Goal: Transaction & Acquisition: Purchase product/service

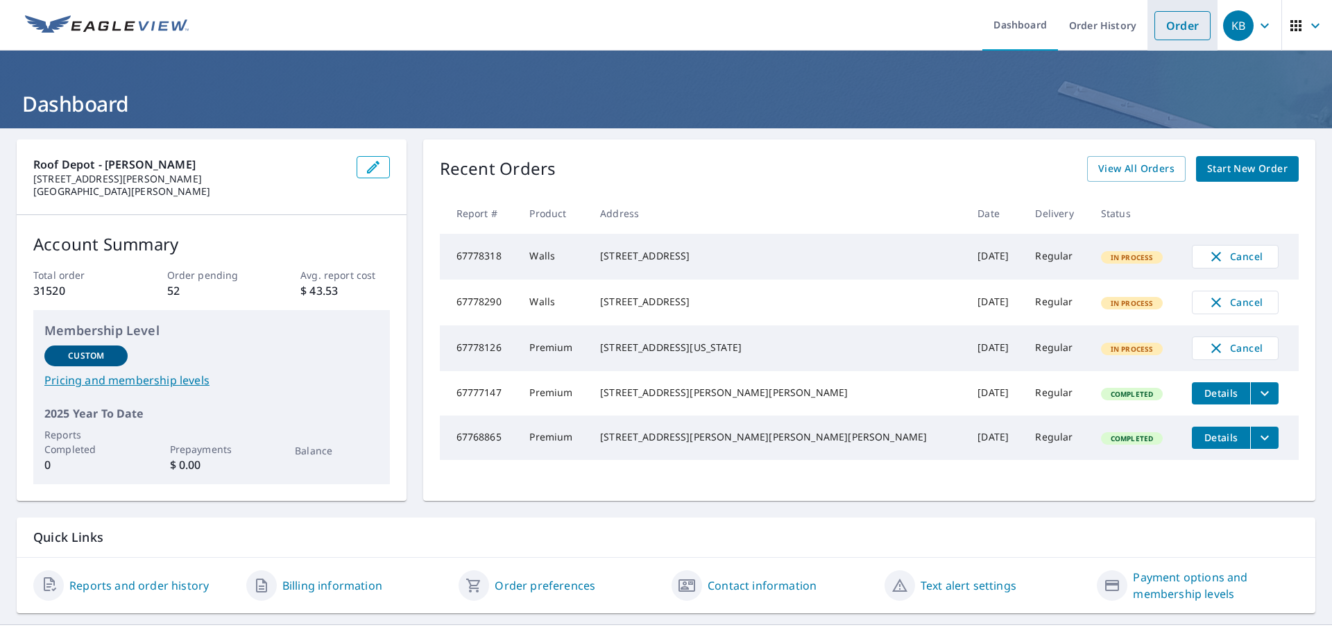
click at [1174, 27] on link "Order" at bounding box center [1182, 25] width 56 height 29
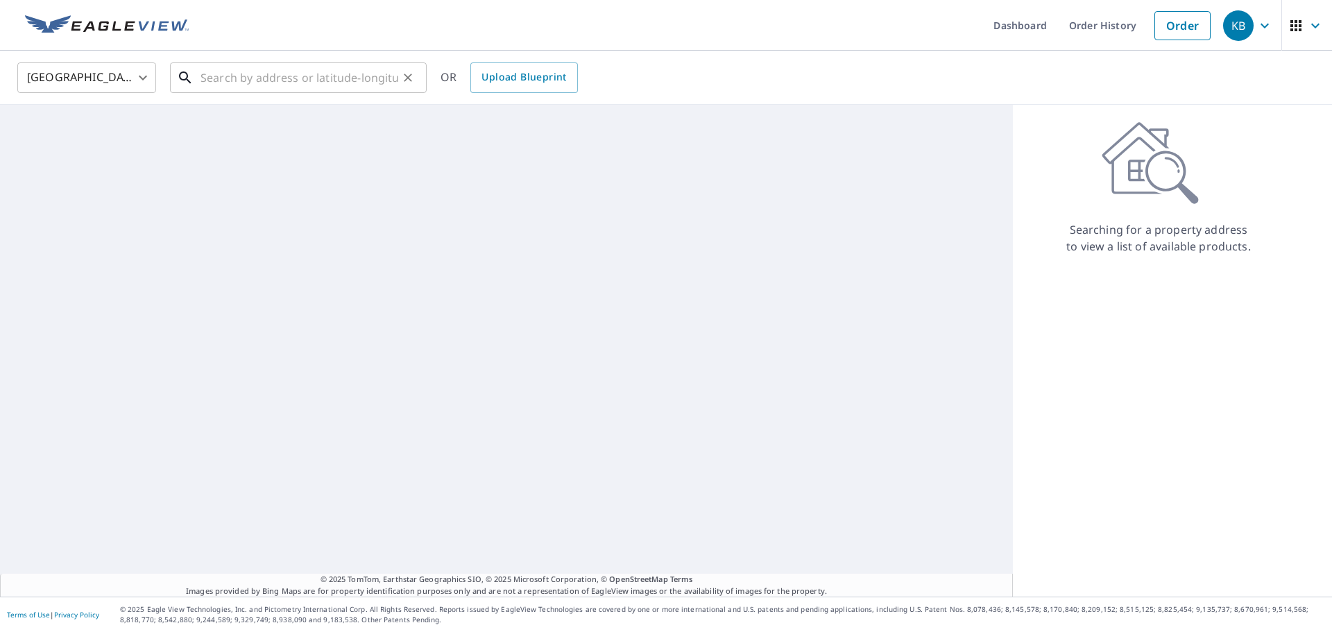
click at [254, 79] on input "text" at bounding box center [299, 77] width 198 height 39
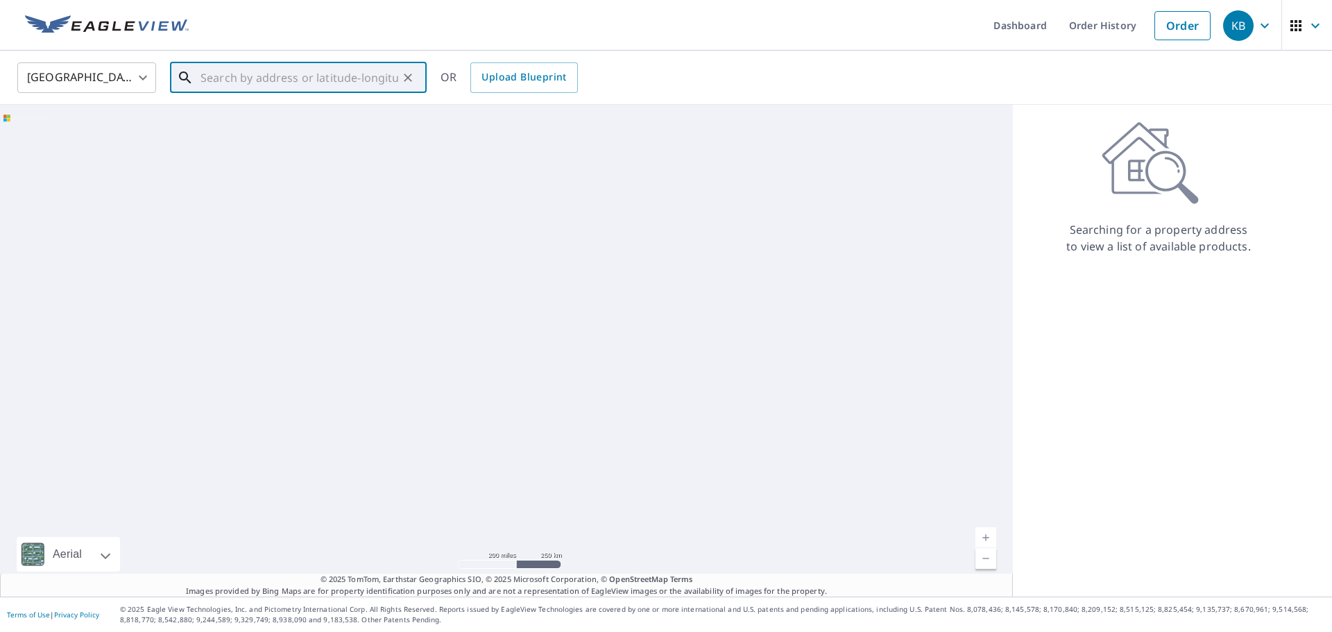
paste input "[STREET_ADDRESS]"
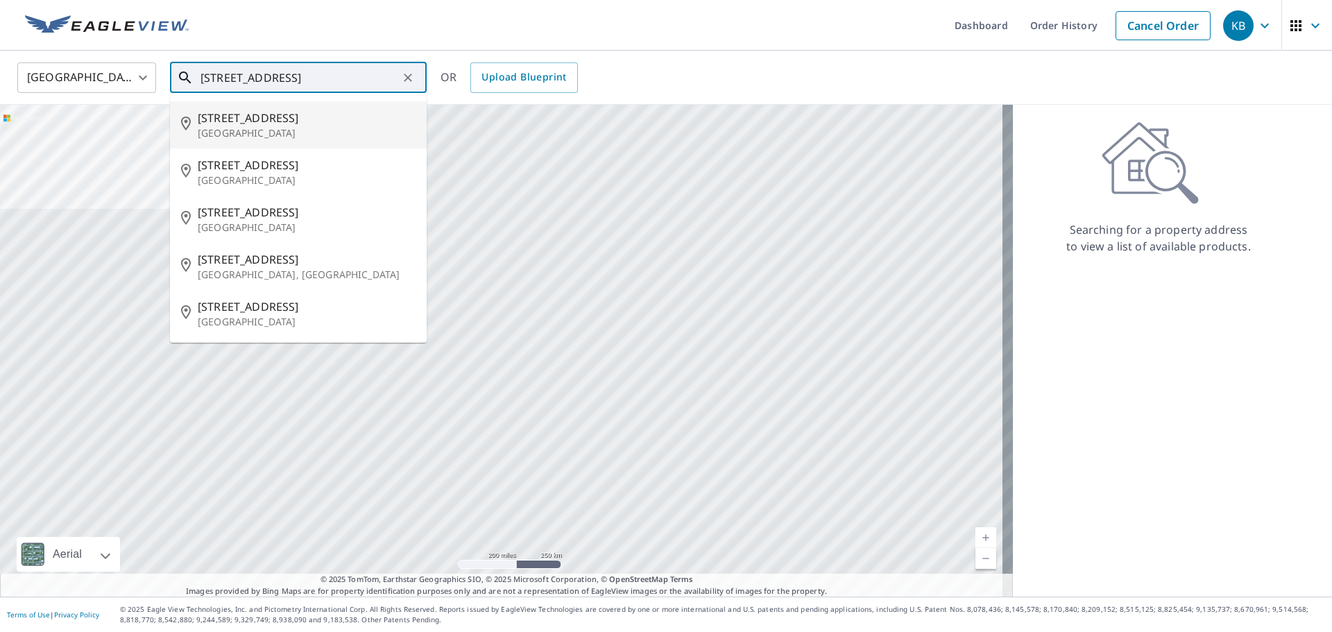
click at [241, 115] on span "[STREET_ADDRESS]" at bounding box center [307, 118] width 218 height 17
type input "[STREET_ADDRESS]"
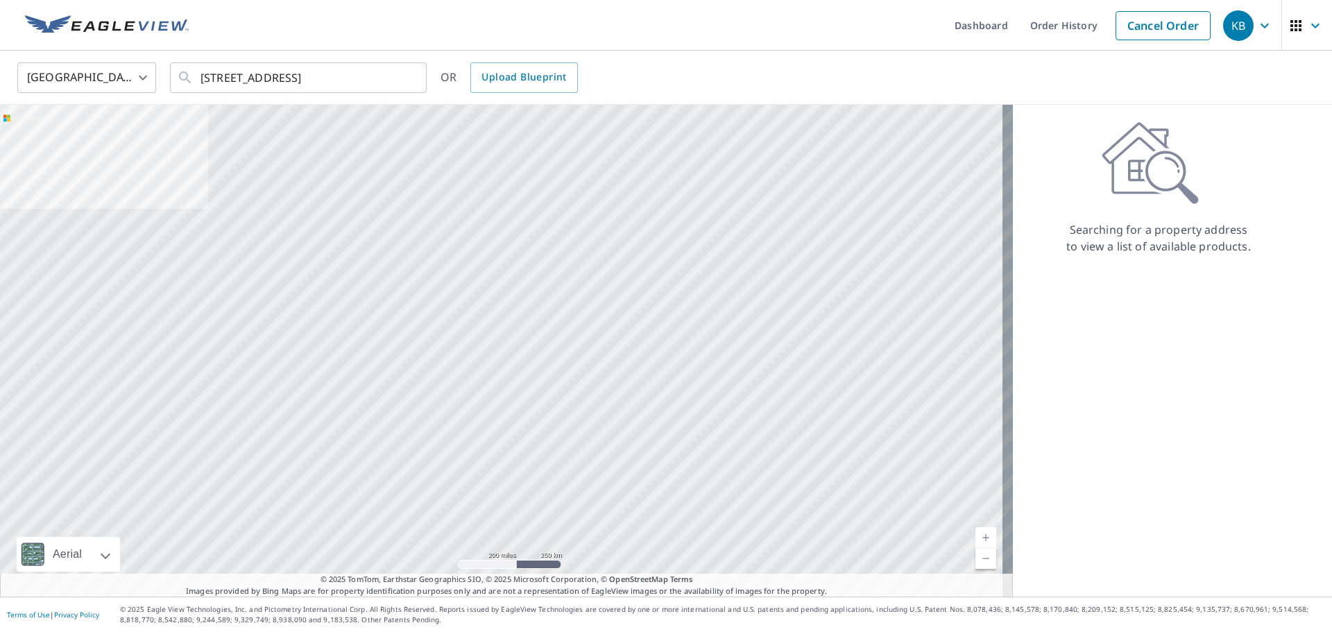
scroll to position [0, 0]
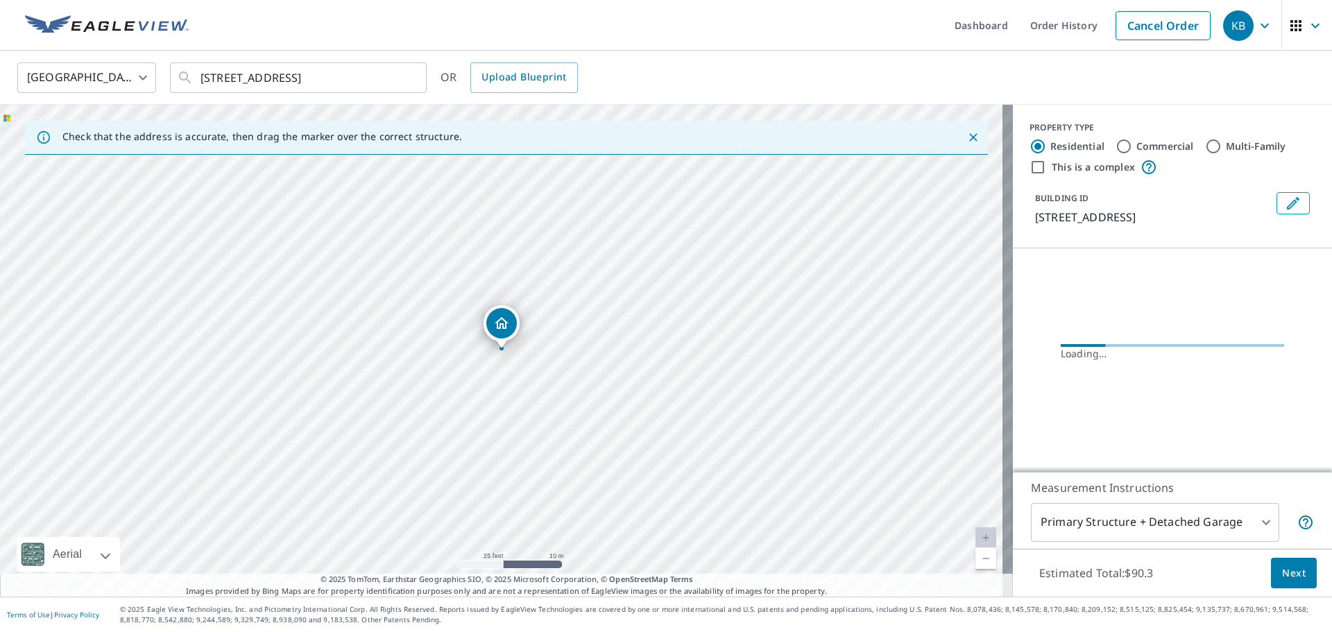
click at [1030, 168] on input "This is a complex" at bounding box center [1038, 167] width 17 height 17
checkbox input "true"
radio input "false"
radio input "true"
type input "4"
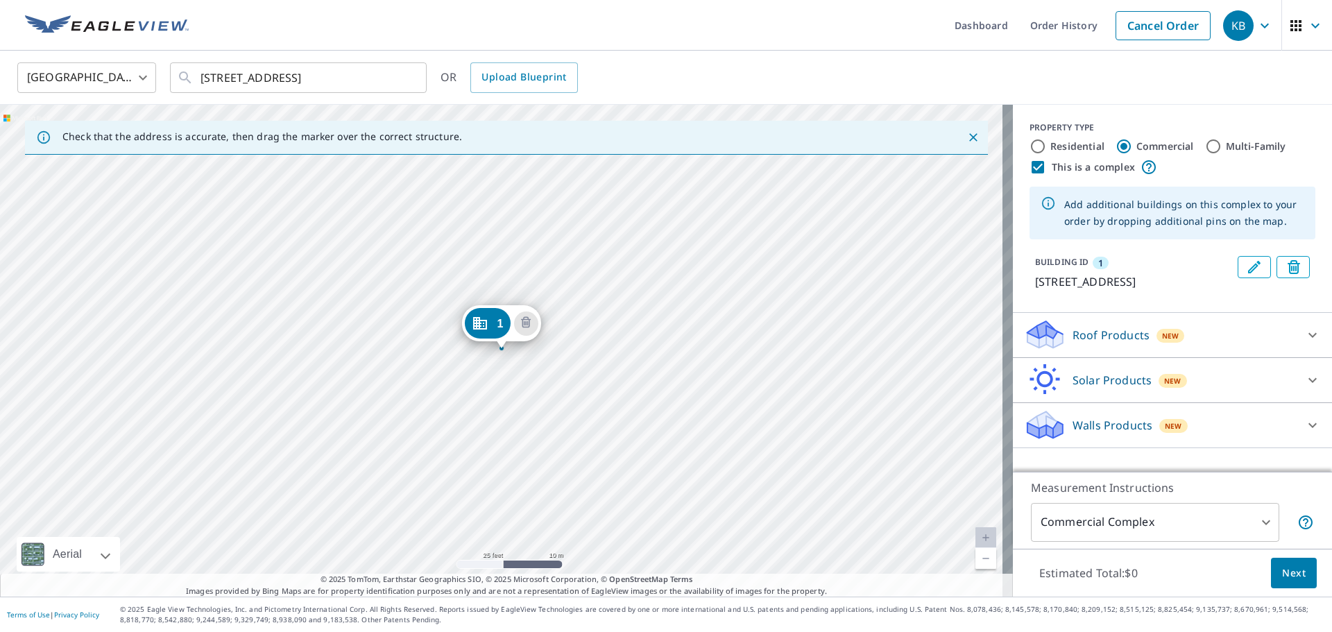
click at [495, 248] on div "1 [STREET_ADDRESS]" at bounding box center [506, 351] width 1013 height 492
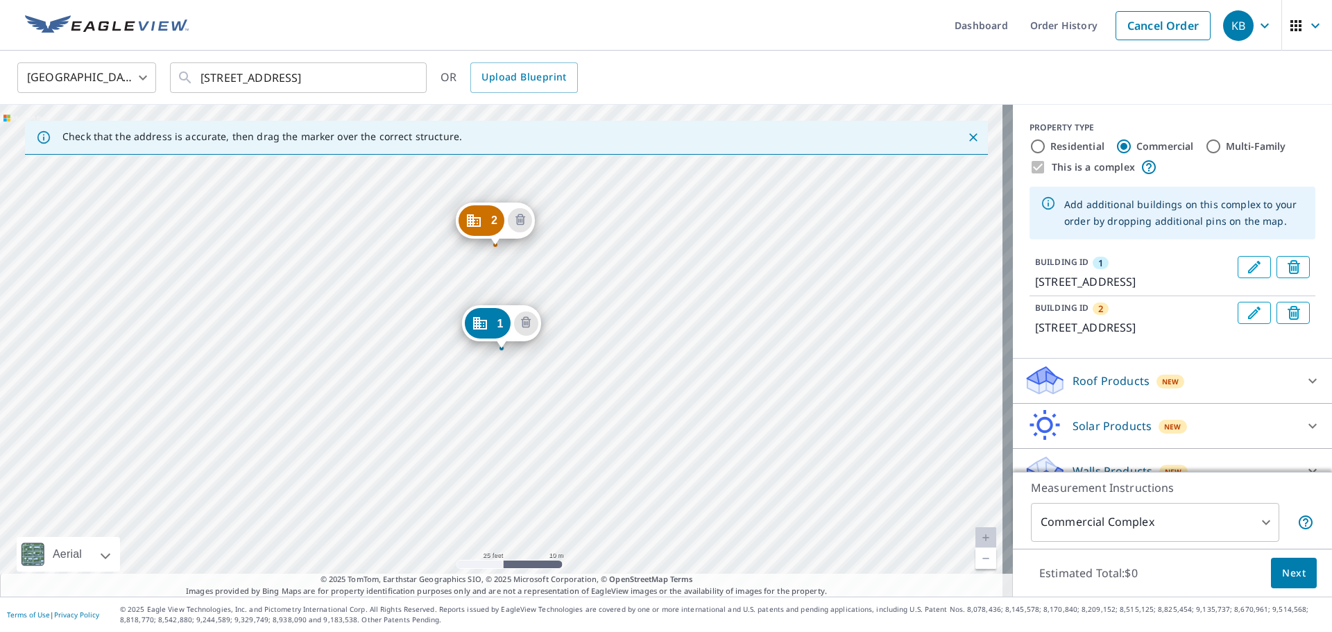
click at [1104, 389] on p "Roof Products" at bounding box center [1111, 381] width 77 height 17
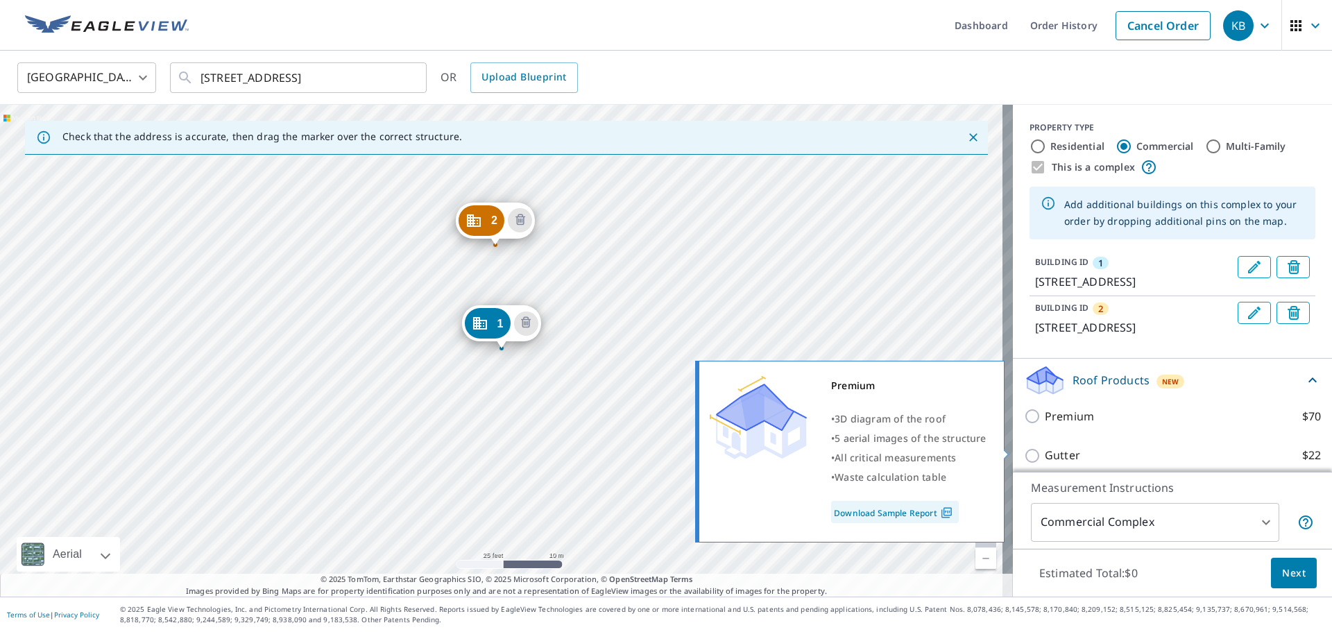
click at [1075, 425] on p "Premium" at bounding box center [1069, 416] width 49 height 17
click at [1045, 425] on input "Premium $70" at bounding box center [1034, 416] width 21 height 17
checkbox input "true"
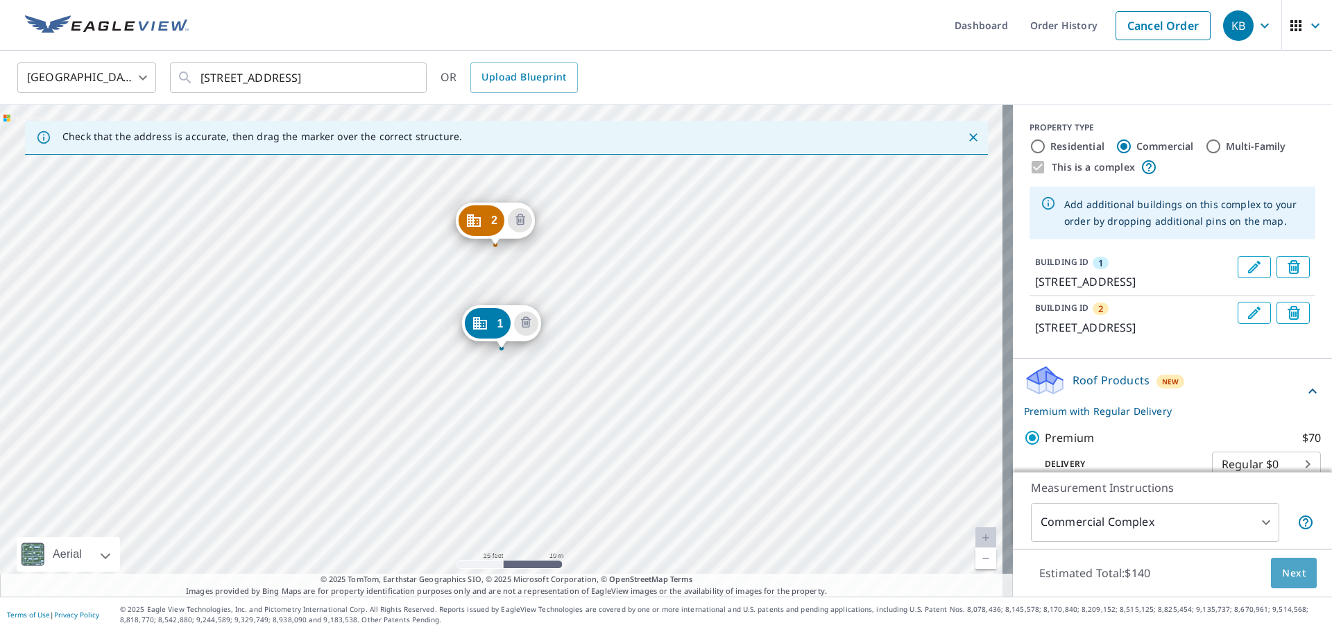
click at [1282, 572] on span "Next" at bounding box center [1294, 573] width 24 height 17
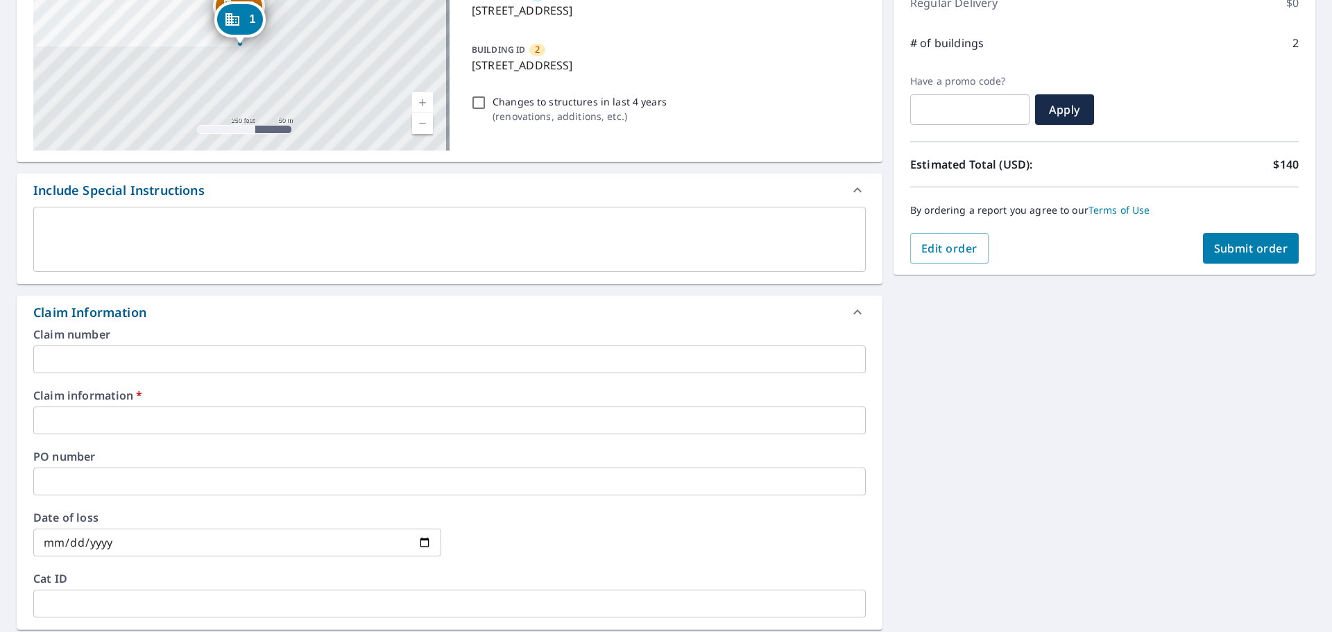
click at [132, 404] on div "Claim information   * ​" at bounding box center [449, 412] width 833 height 44
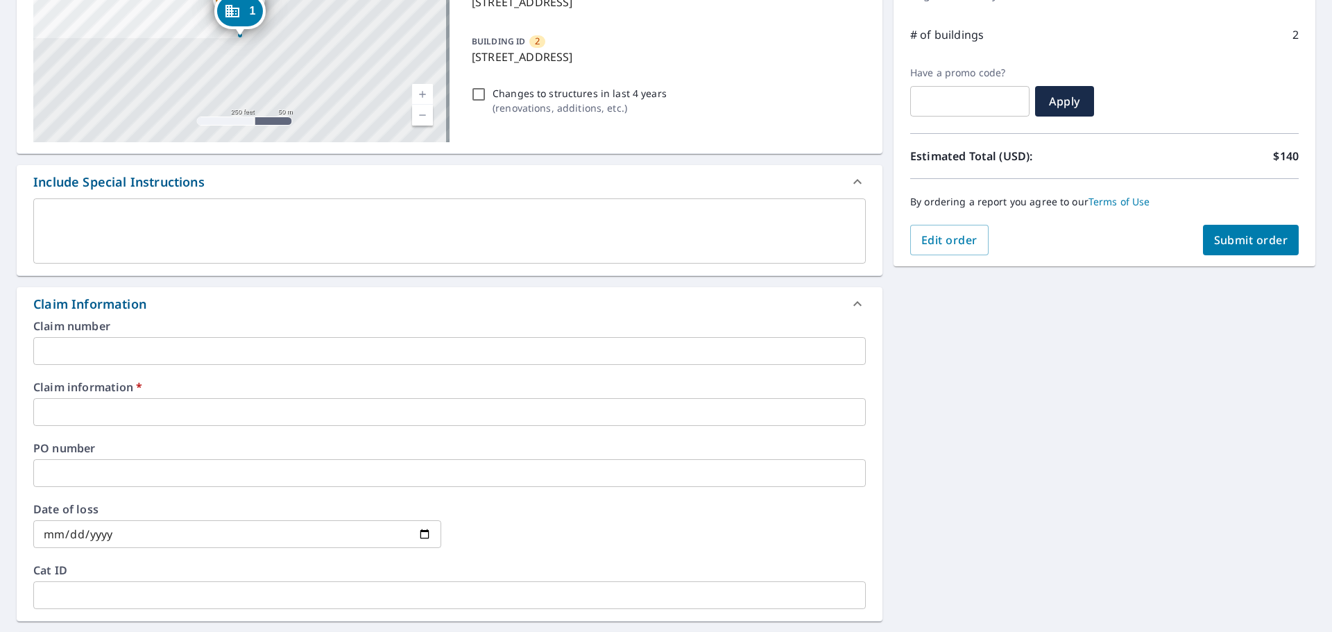
scroll to position [225, 0]
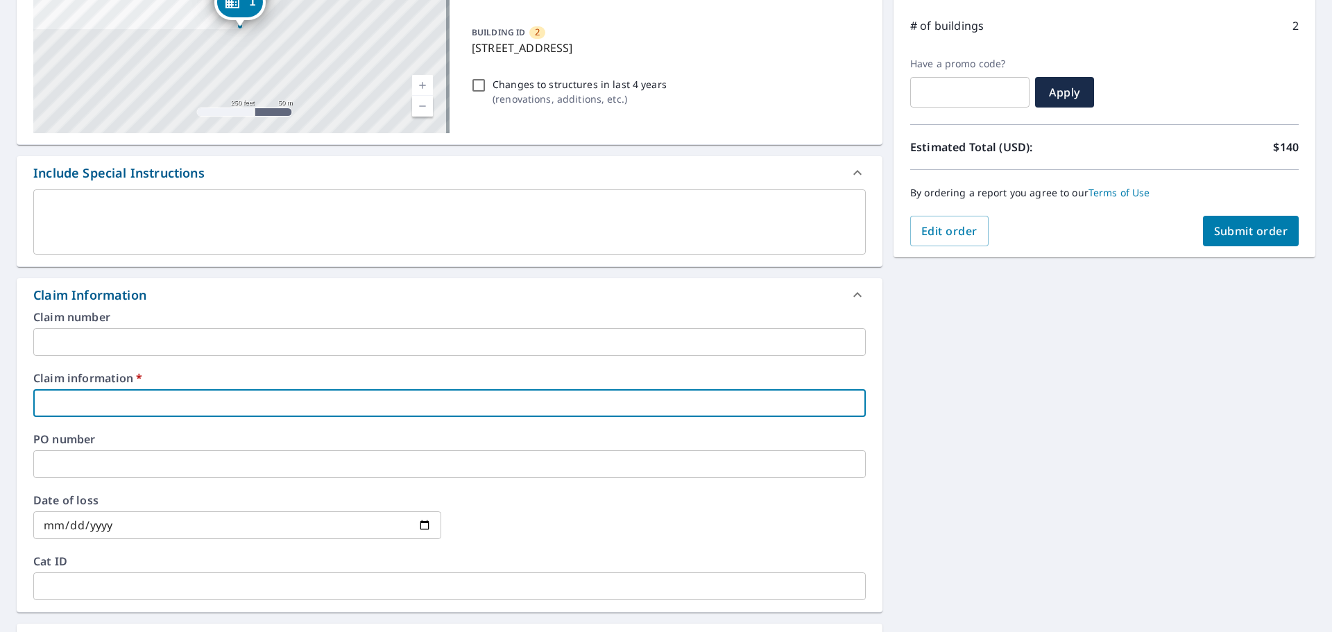
click at [132, 404] on input "text" at bounding box center [449, 403] width 833 height 28
type input "3"
checkbox input "true"
type input "31"
checkbox input "true"
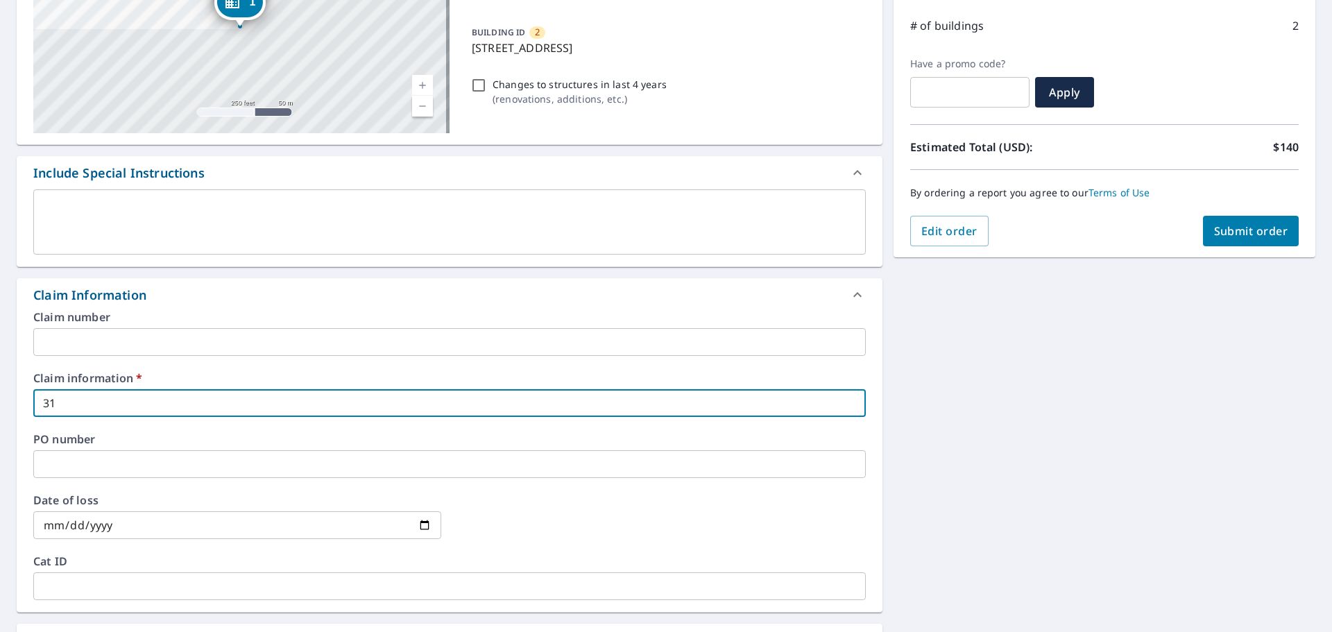
type input "317"
checkbox input "true"
type input "3173"
checkbox input "true"
type input "31733"
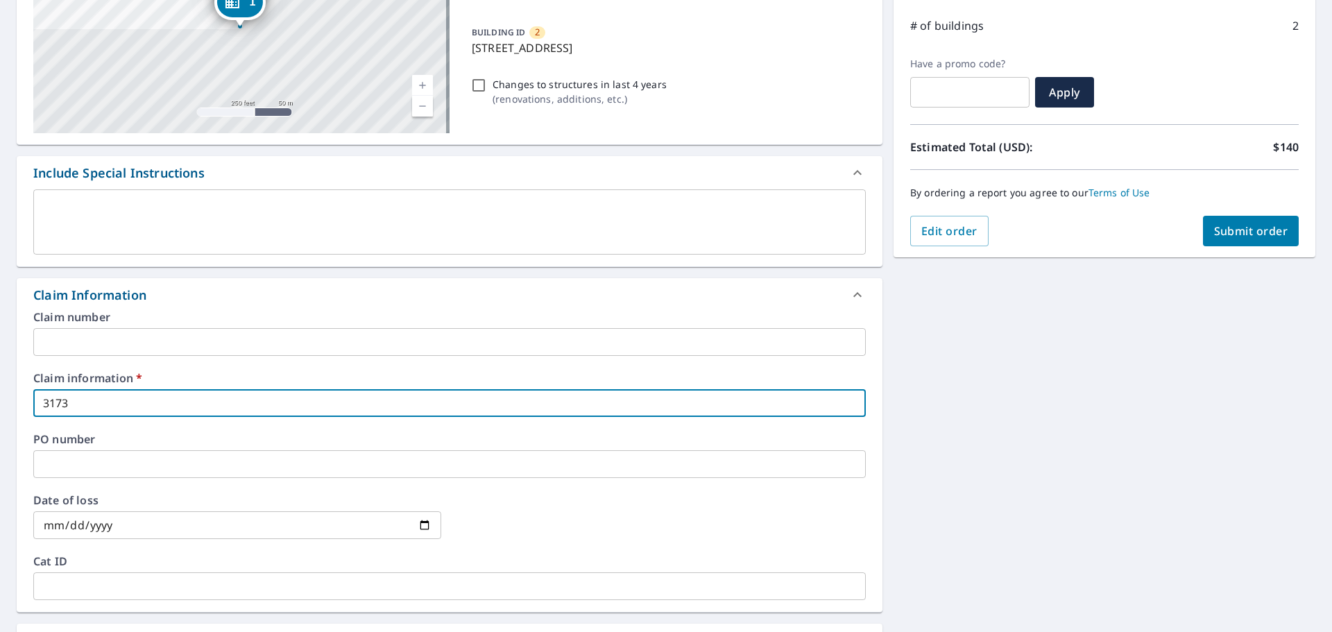
checkbox input "true"
type input "317335"
checkbox input "true"
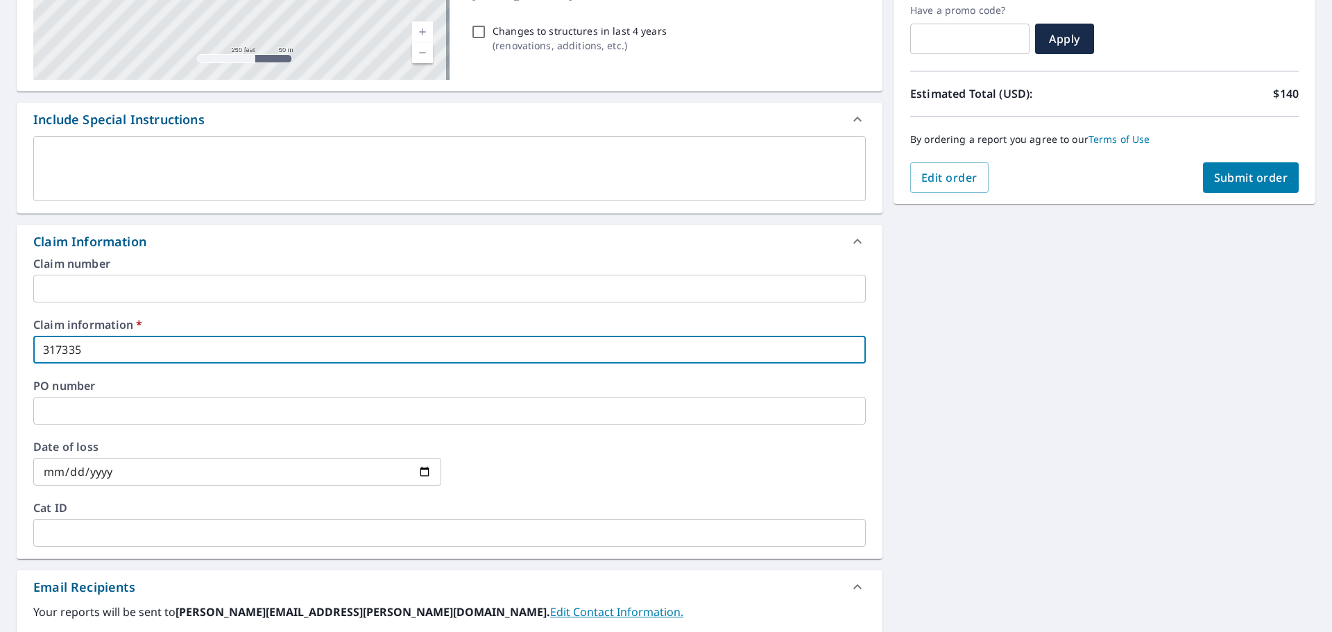
scroll to position [549, 0]
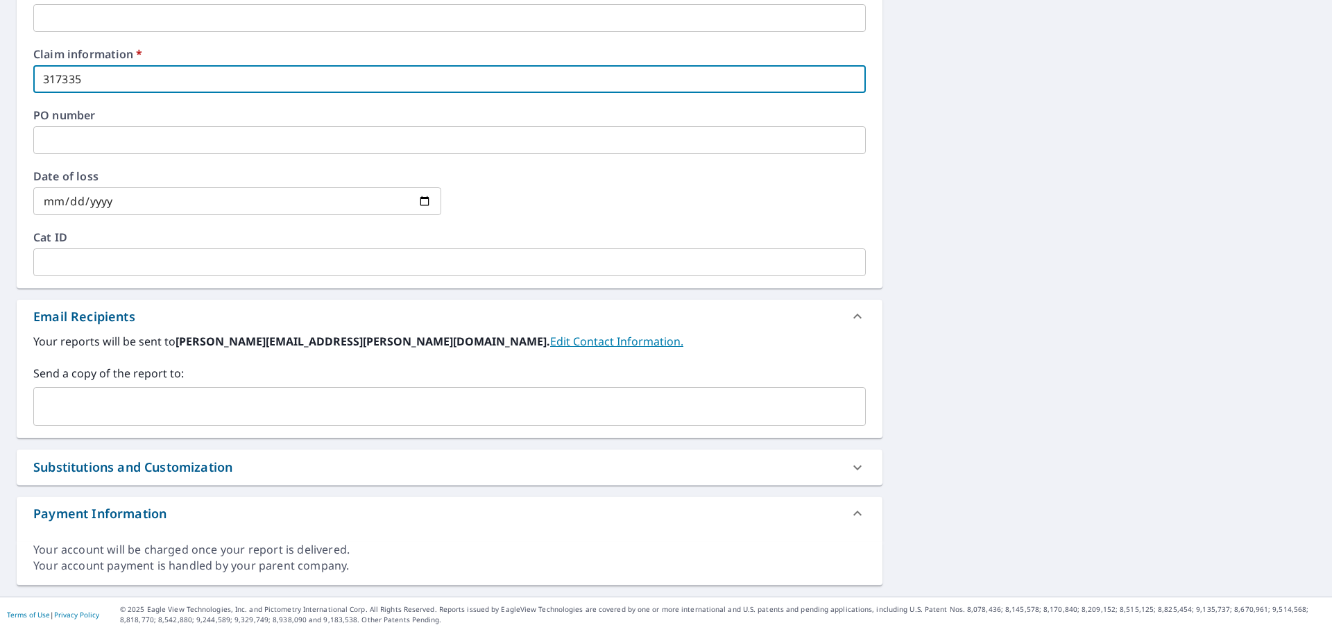
type input "317335"
click at [124, 413] on input "text" at bounding box center [439, 406] width 799 height 26
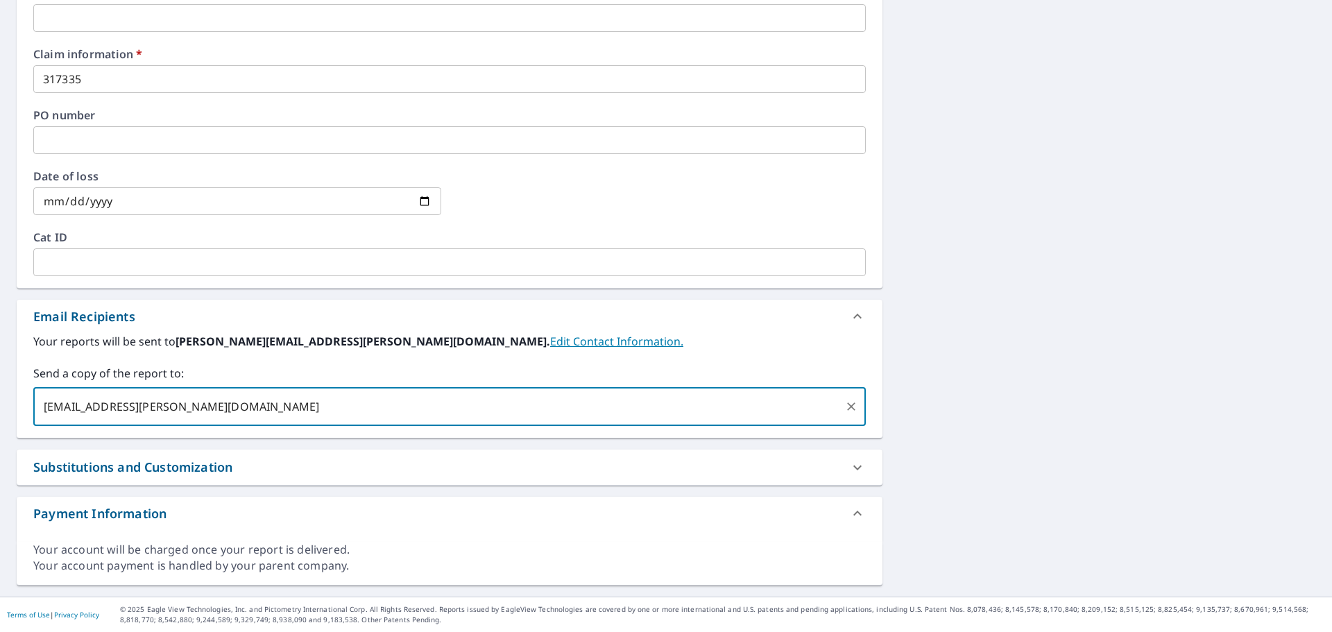
scroll to position [237, 0]
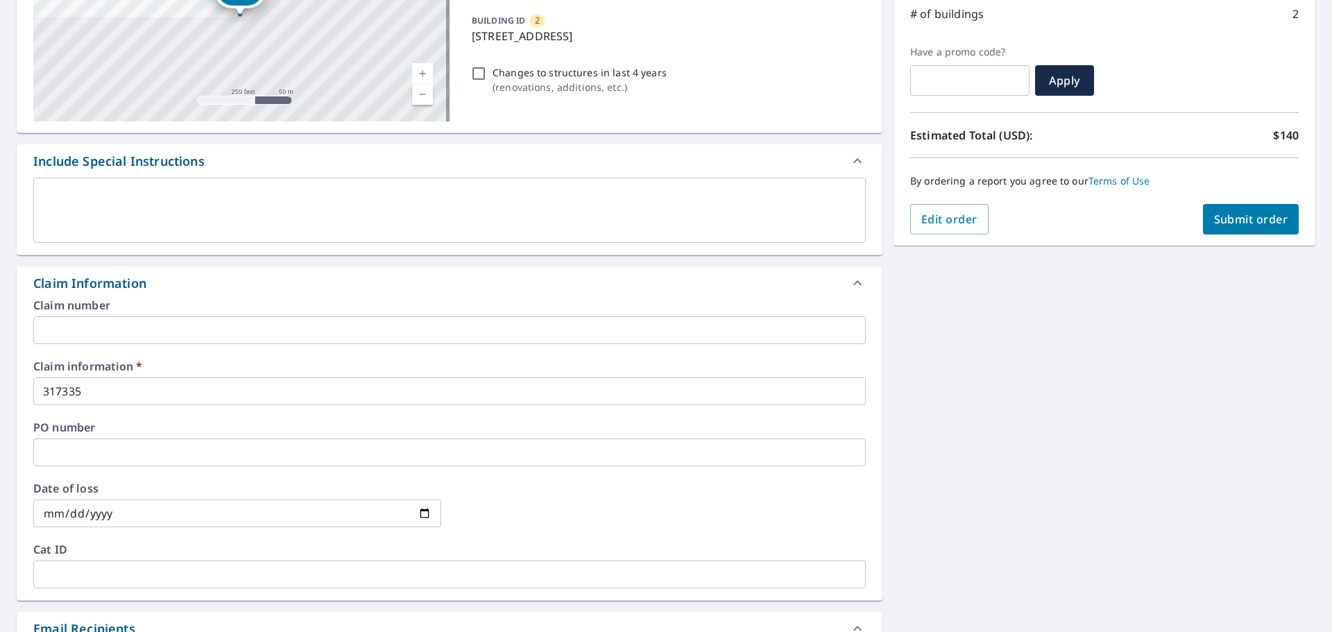
type input "[EMAIL_ADDRESS][PERSON_NAME][DOMAIN_NAME]"
click at [1222, 214] on span "Submit order" at bounding box center [1251, 219] width 74 height 15
checkbox input "true"
